Goal: Communication & Community: Answer question/provide support

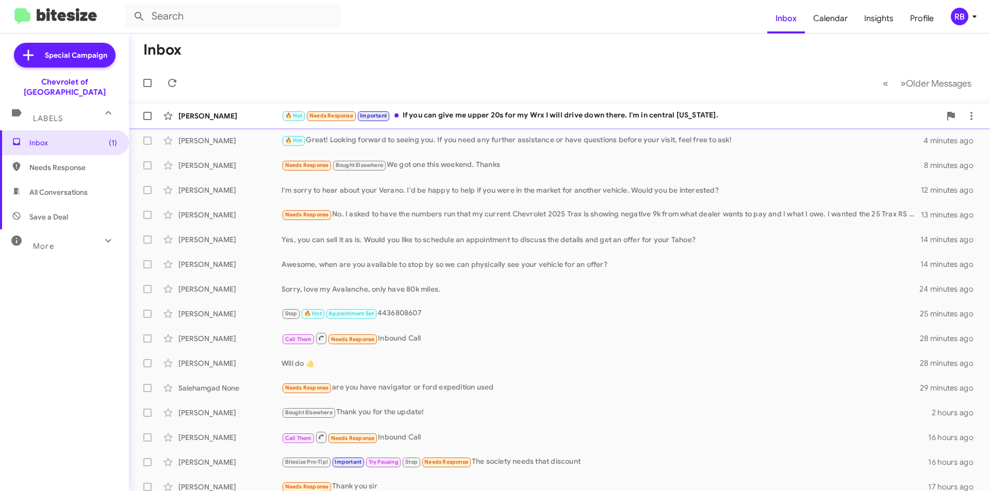
click at [518, 115] on div "🔥 Hot Needs Response Important If you can give me upper 20s for my Wrx I will d…" at bounding box center [611, 116] width 659 height 12
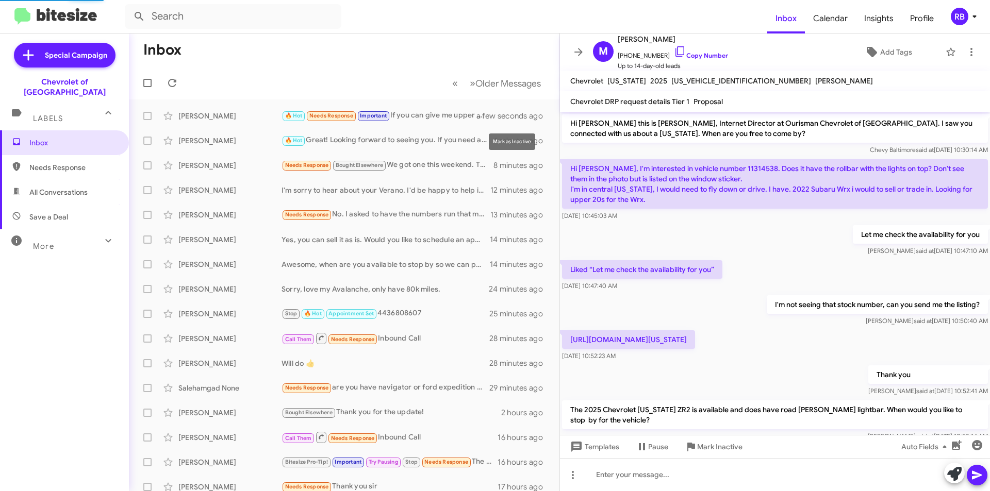
scroll to position [77, 0]
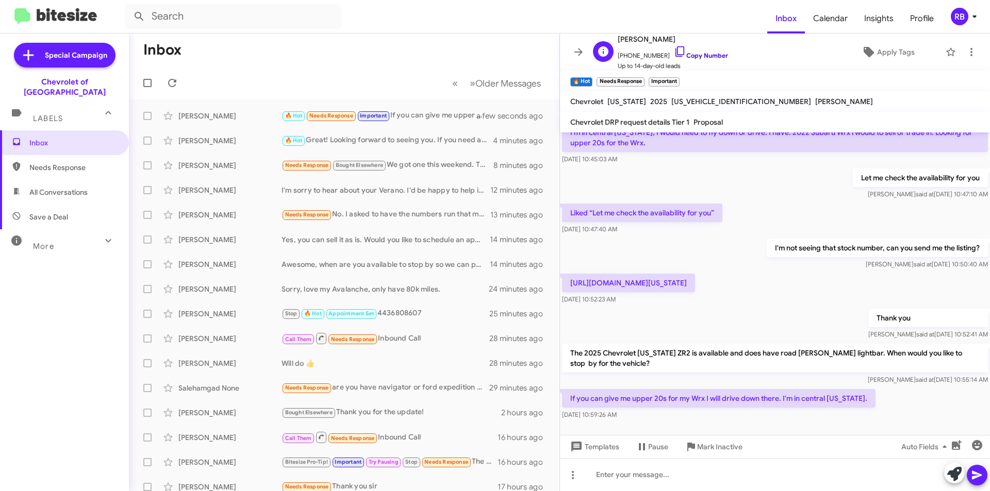
click at [694, 58] on link "Copy Number" at bounding box center [701, 56] width 54 height 8
click at [623, 471] on div at bounding box center [775, 474] width 430 height 33
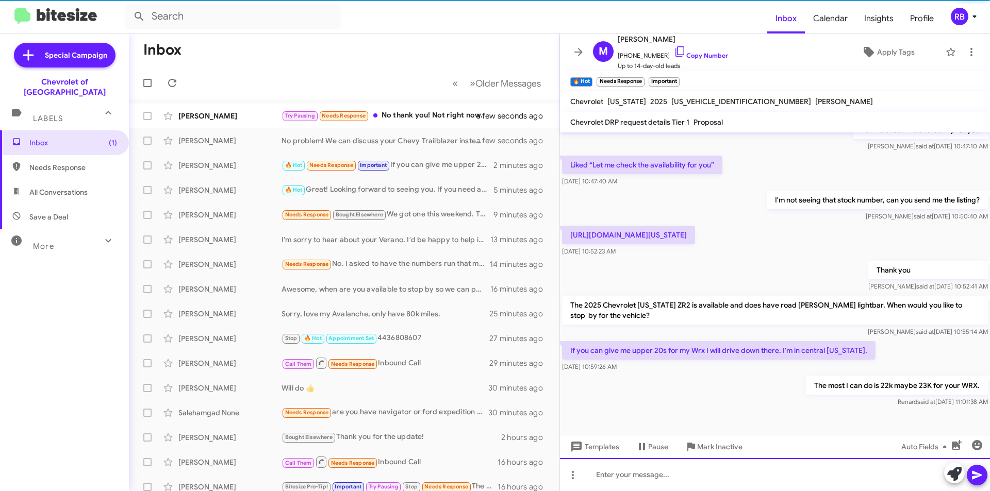
scroll to position [136, 0]
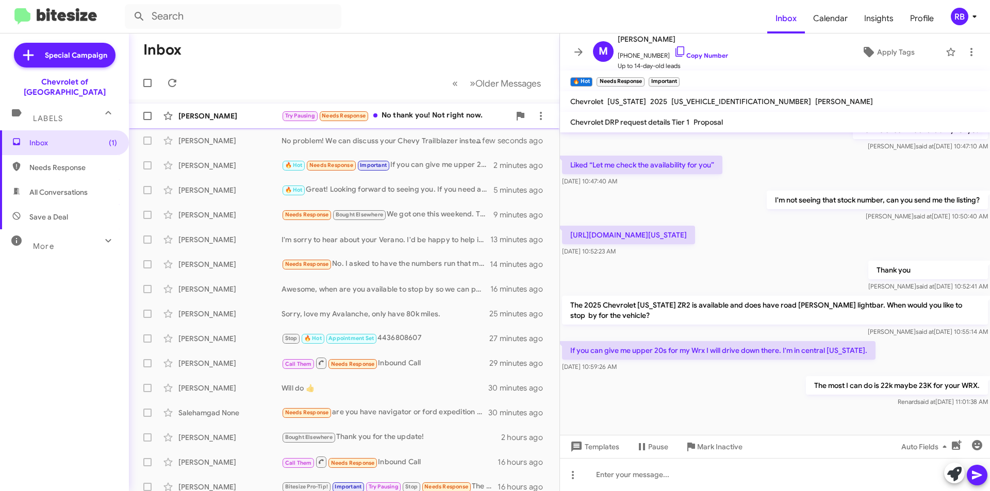
click at [426, 114] on div "Try Pausing Needs Response No thank you! Not right now." at bounding box center [396, 116] width 228 height 12
